Goal: Find contact information: Find contact information

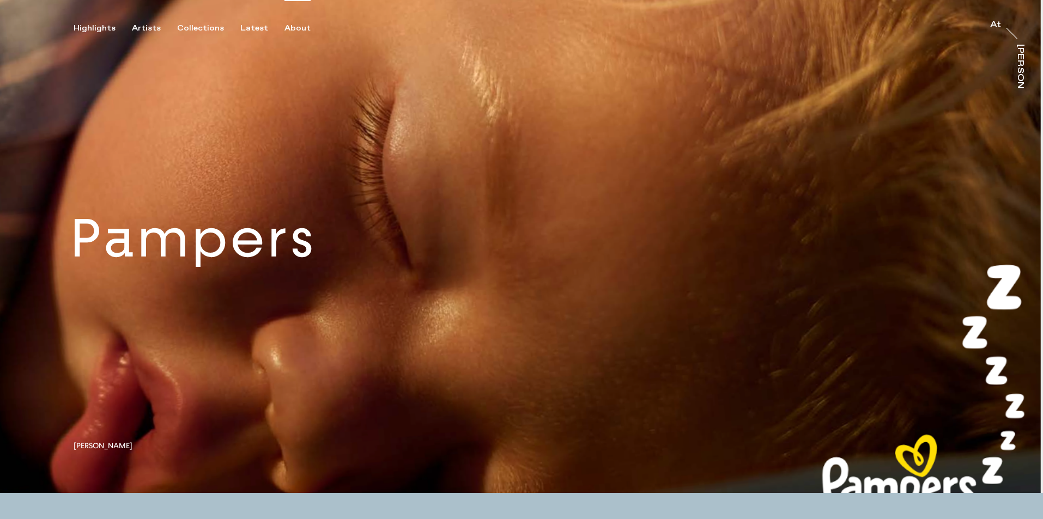
click at [296, 25] on div "About" at bounding box center [298, 28] width 26 height 10
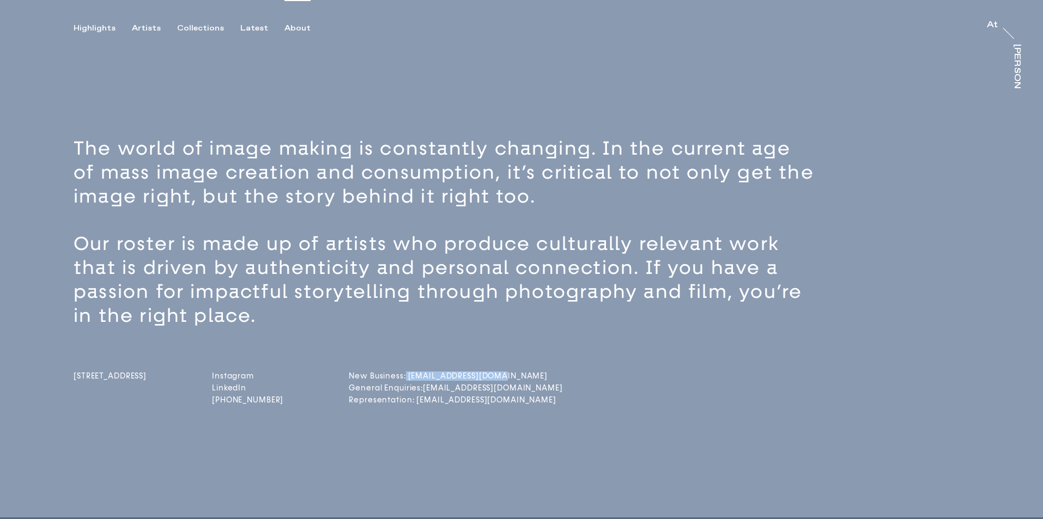
drag, startPoint x: 517, startPoint y: 374, endPoint x: 426, endPoint y: 374, distance: 90.5
click at [426, 374] on div "[STREET_ADDRESS] Instagram LinkedIn [PHONE_NUMBER] New Business: [EMAIL_ADDRESS…" at bounding box center [541, 368] width 934 height 80
click at [552, 391] on div "[STREET_ADDRESS] Instagram LinkedIn [PHONE_NUMBER] New Business: [EMAIL_ADDRESS…" at bounding box center [541, 368] width 934 height 80
drag, startPoint x: 521, startPoint y: 385, endPoint x: 445, endPoint y: 390, distance: 75.9
click at [445, 390] on div "[STREET_ADDRESS] Instagram LinkedIn [PHONE_NUMBER] New Business: [EMAIL_ADDRESS…" at bounding box center [541, 368] width 934 height 80
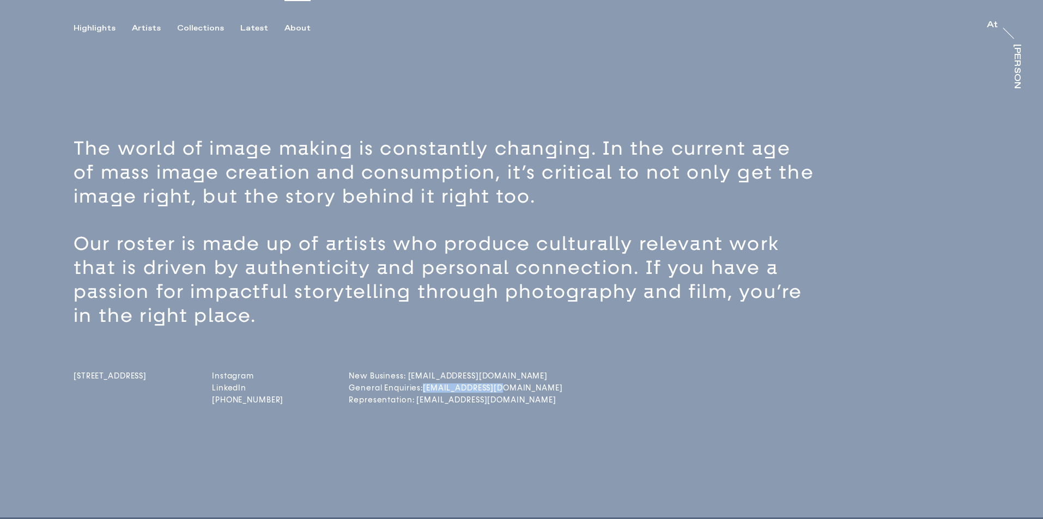
copy link "[EMAIL_ADDRESS][DOMAIN_NAME]"
click at [392, 478] on div "The world of image making is constantly changing. In the current age of mass im…" at bounding box center [521, 305] width 1043 height 425
